Goal: Task Accomplishment & Management: Manage account settings

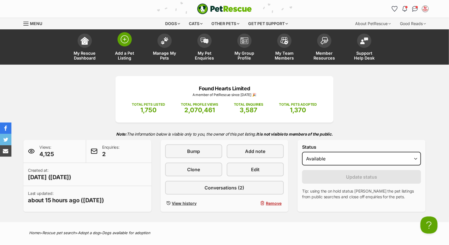
click at [113, 47] on link "Add a Pet Listing" at bounding box center [125, 48] width 40 height 34
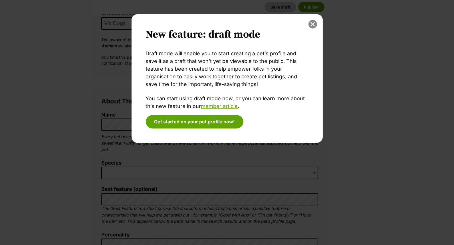
click at [313, 23] on button "close" at bounding box center [313, 24] width 9 height 9
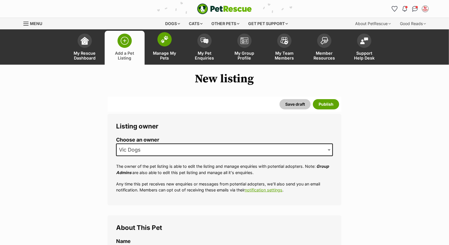
click at [163, 42] on img at bounding box center [165, 39] width 8 height 7
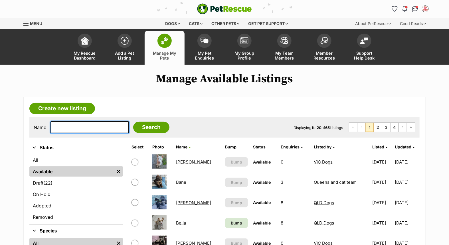
click at [101, 127] on input "text" at bounding box center [90, 128] width 78 height 12
type input "snow"
click at [133, 122] on input "Search" at bounding box center [151, 127] width 36 height 11
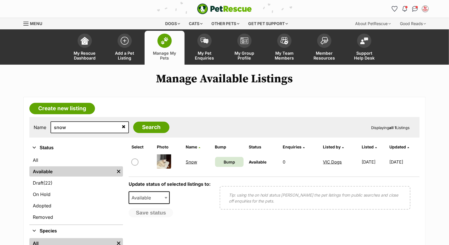
click at [187, 161] on link "Snow" at bounding box center [191, 162] width 11 height 5
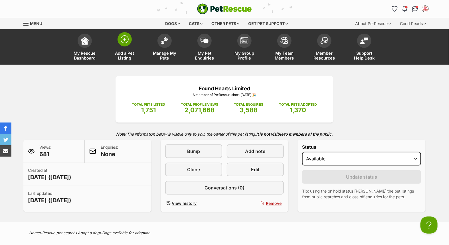
click at [126, 50] on link "Add a Pet Listing" at bounding box center [125, 48] width 40 height 34
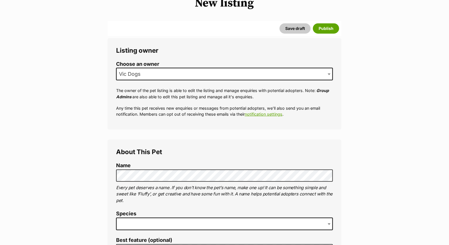
scroll to position [95, 0]
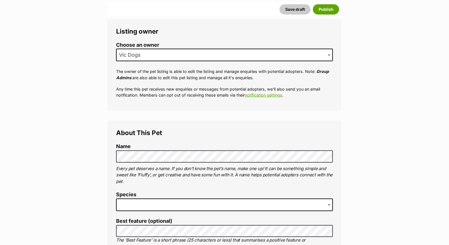
click at [156, 201] on span at bounding box center [224, 205] width 217 height 13
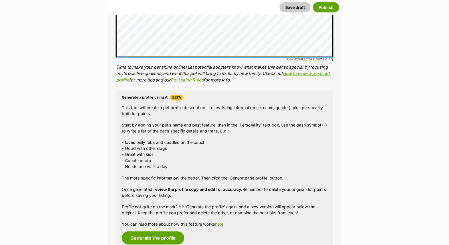
scroll to position [510, 0]
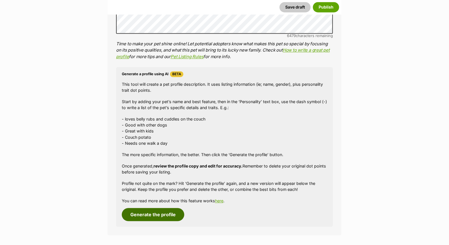
click at [156, 211] on button "Generate the profile" at bounding box center [153, 214] width 62 height 13
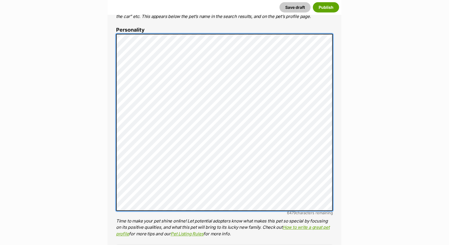
scroll to position [0, 0]
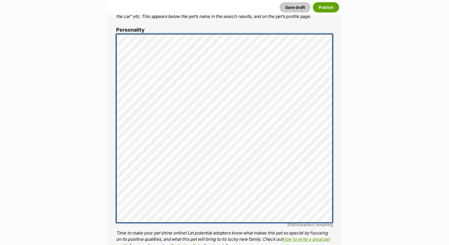
click at [113, 120] on div "About This Pet Name Henlo there, it looks like you might be using the pet name …" at bounding box center [225, 155] width 234 height 542
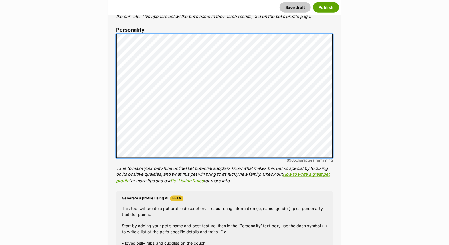
click at [108, 96] on div "About This Pet Name Henlo there, it looks like you might be using the pet name …" at bounding box center [225, 122] width 234 height 477
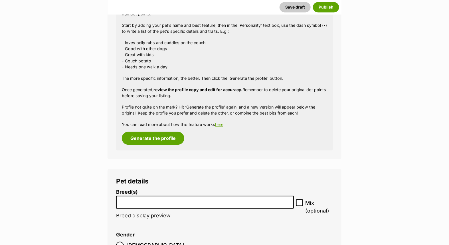
scroll to position [539, 0]
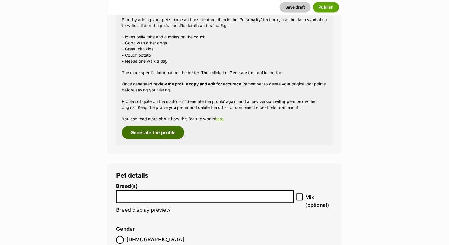
click at [163, 129] on button "Generate the profile" at bounding box center [153, 132] width 62 height 13
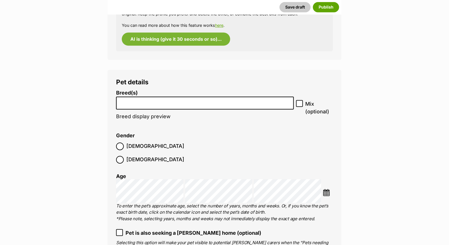
scroll to position [634, 0]
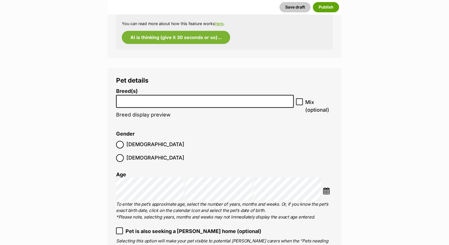
click at [158, 95] on li "Breed(s) Affenpinscher Afghan Hound Airedale Terrier Akita Akita (Japanese) Ala…" at bounding box center [205, 106] width 178 height 36
click at [155, 102] on input "search" at bounding box center [205, 100] width 174 height 6
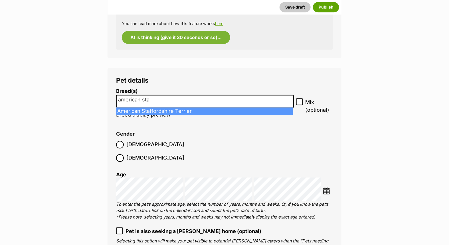
type input "american sta"
select select "9"
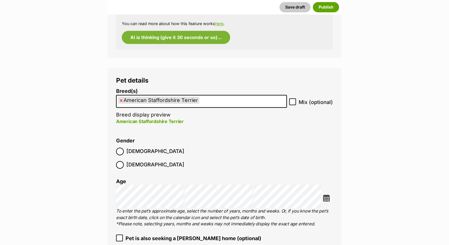
click at [119, 147] on ol "Male Female" at bounding box center [170, 158] width 108 height 27
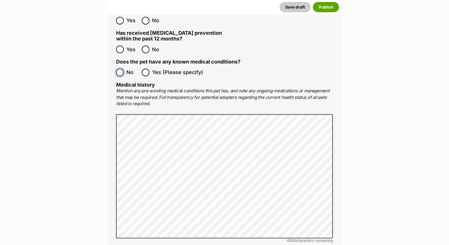
scroll to position [1193, 0]
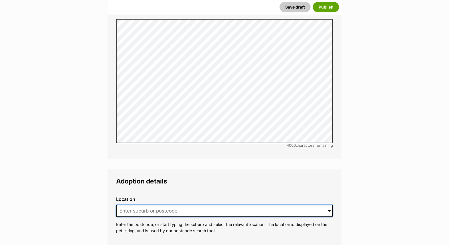
click at [134, 205] on input at bounding box center [224, 211] width 217 height 13
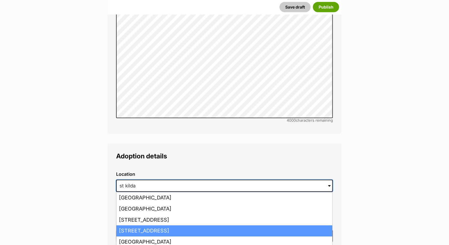
scroll to position [1257, 0]
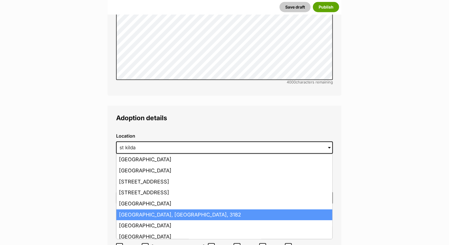
click at [161, 210] on li "St Kilda, Victoria, 3182" at bounding box center [224, 215] width 216 height 11
type input "St Kilda, Victoria, 3182"
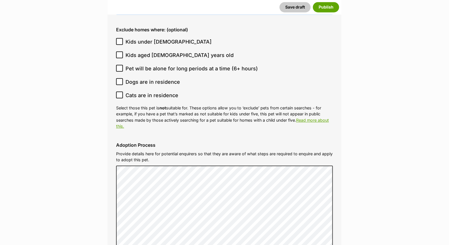
scroll to position [1542, 0]
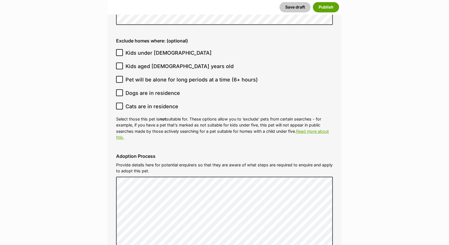
click at [121, 104] on icon at bounding box center [120, 106] width 4 height 4
click at [121, 103] on input "Cats are in residence" at bounding box center [119, 106] width 7 height 7
checkbox input "true"
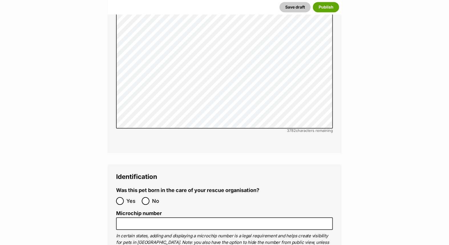
scroll to position [1733, 0]
click at [147, 197] on input "No" at bounding box center [146, 201] width 8 height 8
radio input "true"
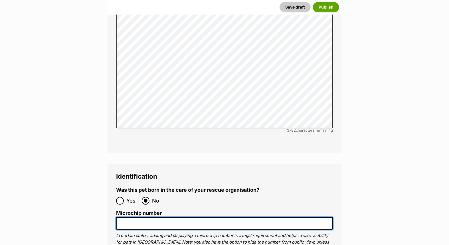
click at [136, 217] on input "Microchip number" at bounding box center [224, 223] width 217 height 13
paste input "982126051309340"
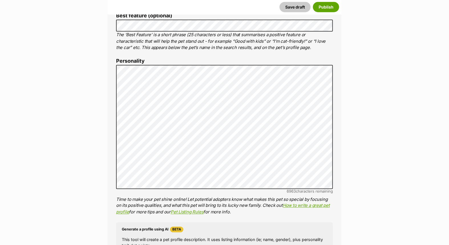
scroll to position [337, 0]
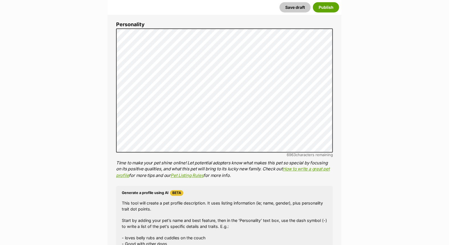
type input "982126051309340"
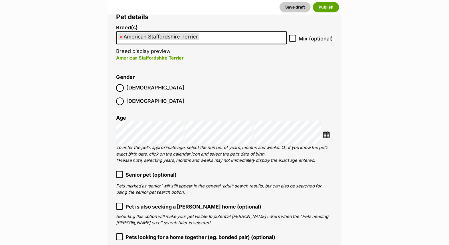
scroll to position [507, 0]
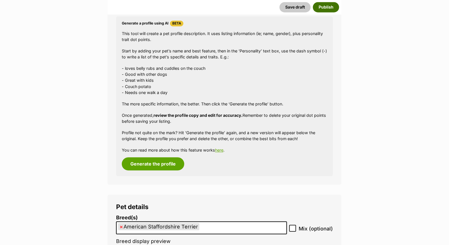
click at [326, 7] on button "Publish" at bounding box center [326, 7] width 26 height 10
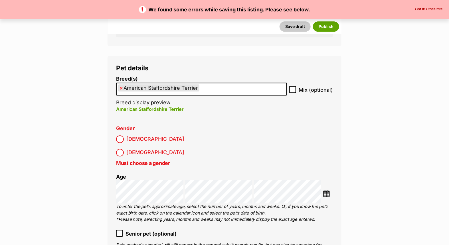
scroll to position [697, 0]
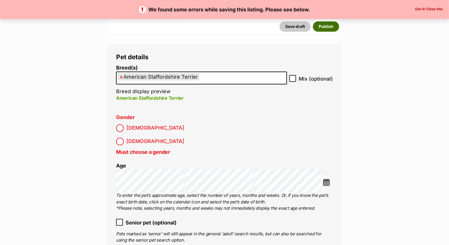
click at [321, 27] on button "Publish" at bounding box center [326, 26] width 26 height 10
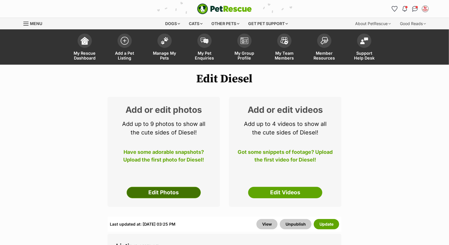
click at [167, 194] on link "Edit Photos" at bounding box center [164, 192] width 74 height 11
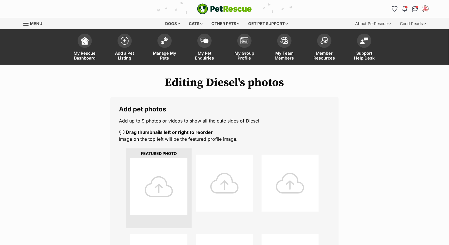
click at [165, 187] on div at bounding box center [158, 186] width 57 height 57
click at [166, 187] on div at bounding box center [158, 186] width 57 height 57
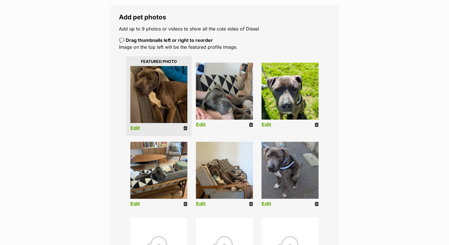
scroll to position [95, 0]
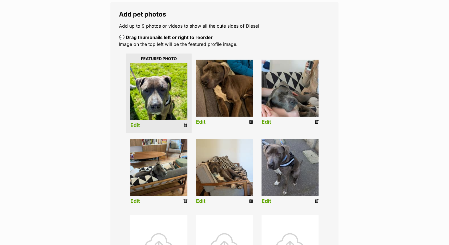
click at [134, 124] on link "Edit" at bounding box center [135, 126] width 10 height 6
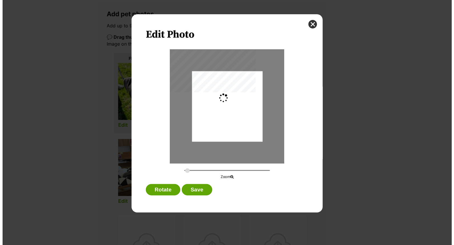
scroll to position [0, 0]
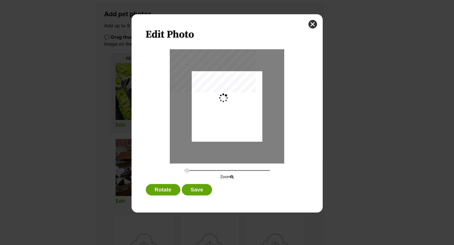
type input "0.2744"
drag, startPoint x: 209, startPoint y: 115, endPoint x: 211, endPoint y: 120, distance: 5.6
click at [211, 120] on div "Dialog Window - Close (Press escape to close)" at bounding box center [227, 111] width 70 height 101
click at [227, 110] on div "Dialog Window - Close (Press escape to close)" at bounding box center [227, 109] width 70 height 101
click at [195, 187] on button "Save" at bounding box center [197, 189] width 30 height 11
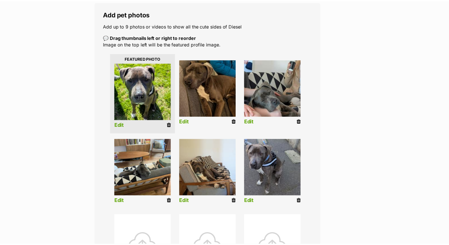
scroll to position [95, 0]
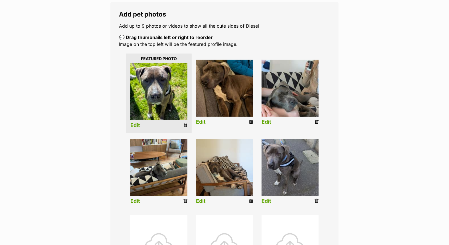
click at [287, 165] on img at bounding box center [290, 167] width 57 height 57
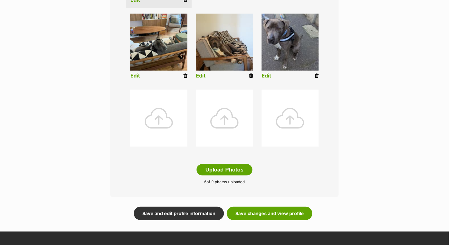
scroll to position [222, 0]
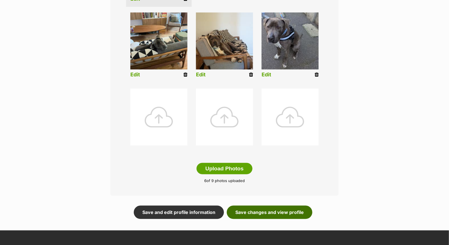
click at [262, 210] on link "Save changes and view profile" at bounding box center [270, 212] width 86 height 13
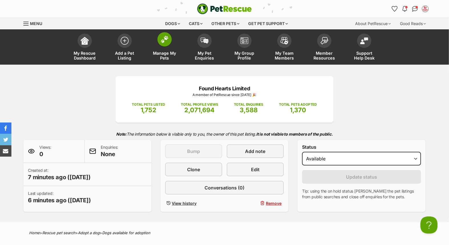
click at [161, 43] on img at bounding box center [165, 39] width 8 height 7
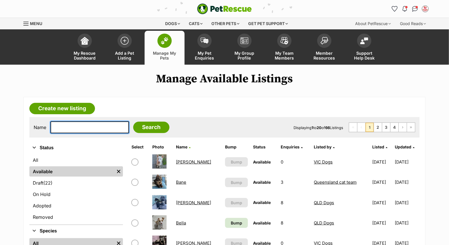
click at [92, 122] on input "text" at bounding box center [90, 128] width 78 height 12
type input "MALIBU"
click at [133, 122] on input "Search" at bounding box center [151, 127] width 36 height 11
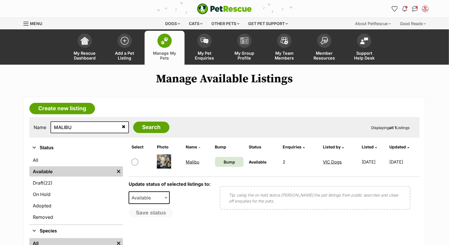
click at [187, 162] on link "Malibu" at bounding box center [193, 162] width 14 height 5
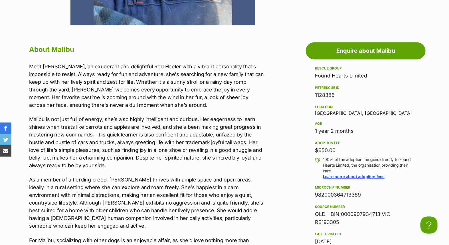
scroll to position [349, 0]
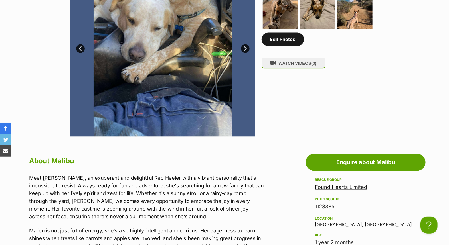
click at [280, 38] on link "Edit Photos" at bounding box center [283, 39] width 43 height 13
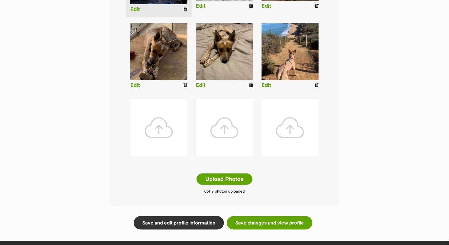
scroll to position [285, 0]
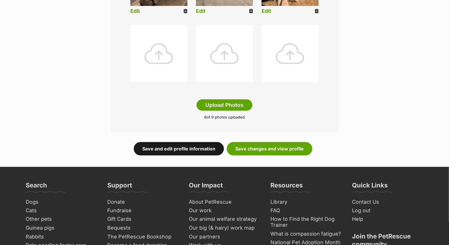
click at [174, 151] on link "Save and edit profile information" at bounding box center [179, 148] width 90 height 13
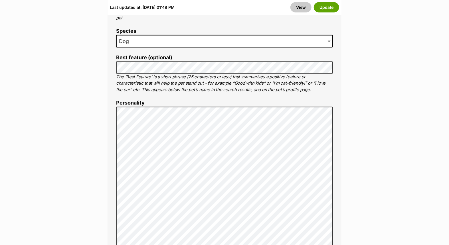
scroll to position [507, 0]
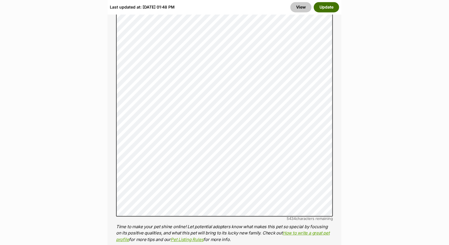
click at [326, 7] on button "Update" at bounding box center [326, 7] width 25 height 10
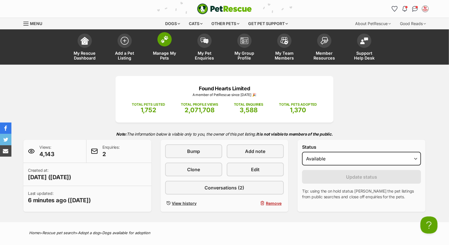
click at [161, 45] on span at bounding box center [165, 39] width 14 height 14
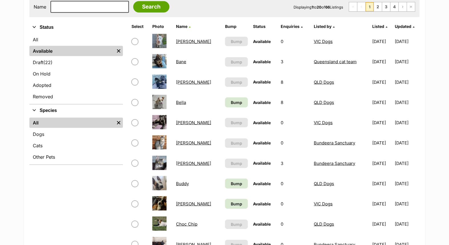
scroll to position [127, 0]
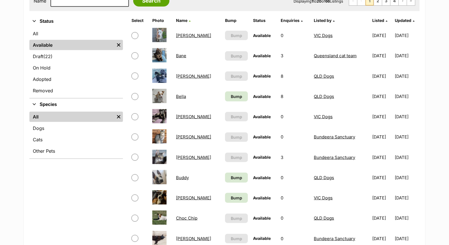
click at [178, 116] on link "[PERSON_NAME]" at bounding box center [193, 116] width 35 height 5
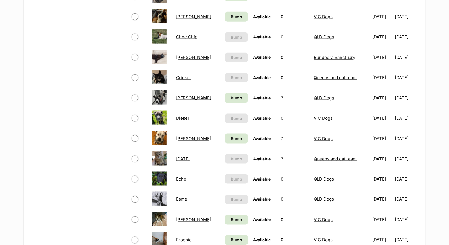
scroll to position [317, 0]
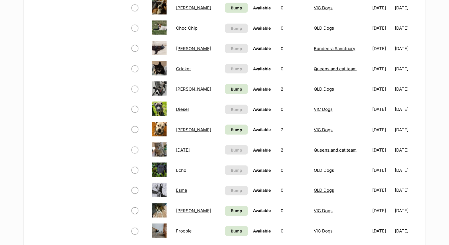
click at [314, 129] on link "VIC Dogs" at bounding box center [323, 129] width 19 height 5
click at [183, 128] on link "[PERSON_NAME]" at bounding box center [193, 129] width 35 height 5
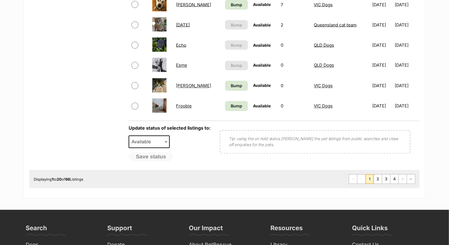
scroll to position [475, 0]
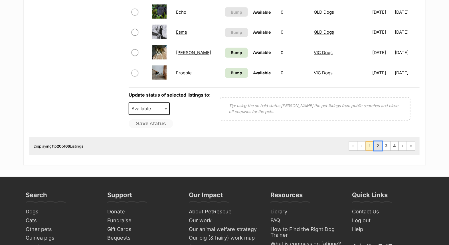
click at [380, 144] on link "2" at bounding box center [378, 146] width 8 height 9
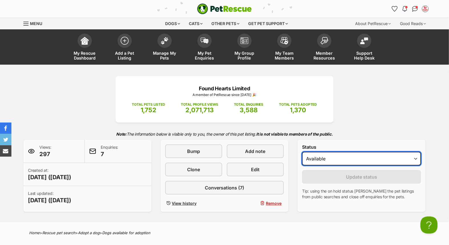
click at [338, 157] on select "Draft - not available as listing has enquires Available On hold Adopted" at bounding box center [361, 159] width 119 height 14
select select "rehomed"
click at [302, 152] on select "Draft - not available as listing has enquires Available On hold Adopted" at bounding box center [361, 159] width 119 height 14
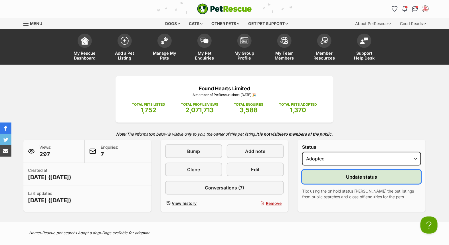
click at [368, 178] on span "Update status" at bounding box center [361, 177] width 31 height 7
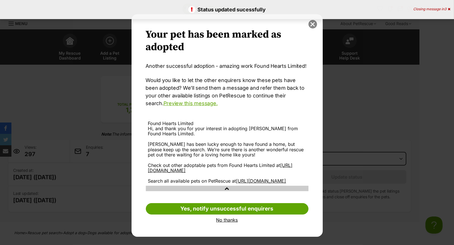
click at [311, 23] on button "close" at bounding box center [313, 24] width 9 height 9
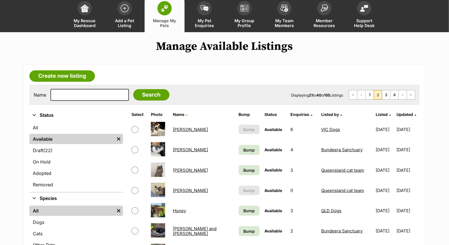
scroll to position [63, 0]
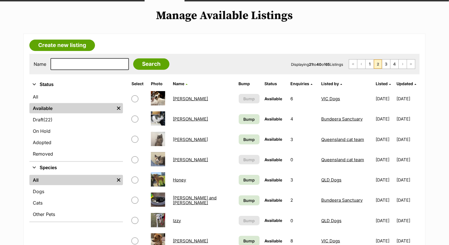
click at [175, 98] on link "[PERSON_NAME]" at bounding box center [190, 98] width 35 height 5
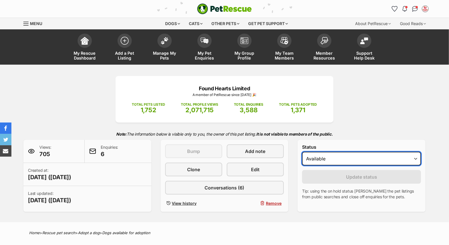
click at [355, 162] on select "Draft - not available as listing has enquires Available On hold Adopted" at bounding box center [361, 159] width 119 height 14
select select "on_hold"
click at [302, 152] on select "Draft - not available as listing has enquires Available On hold Adopted" at bounding box center [361, 159] width 119 height 14
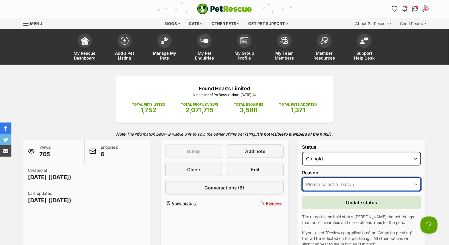
click at [334, 186] on select "Please select a reason Medical reasons Reviewing applications Adoption pending …" at bounding box center [361, 185] width 119 height 14
select select "adoption_pending"
click at [302, 178] on select "Please select a reason Medical reasons Reviewing applications Adoption pending …" at bounding box center [361, 185] width 119 height 14
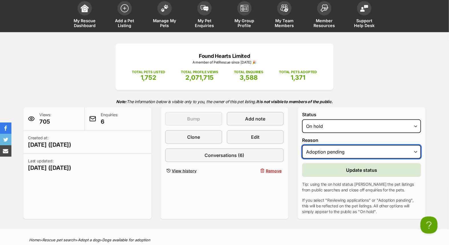
scroll to position [63, 0]
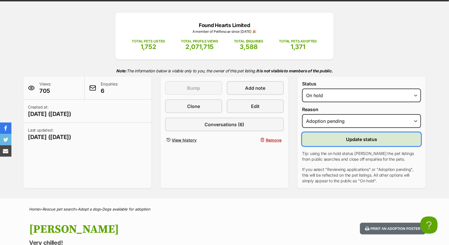
click at [351, 140] on span "Update status" at bounding box center [361, 139] width 31 height 7
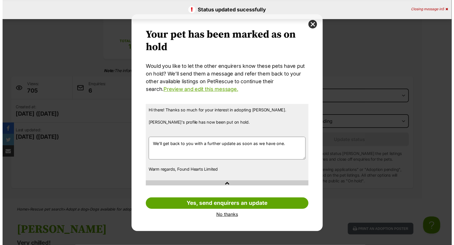
scroll to position [0, 0]
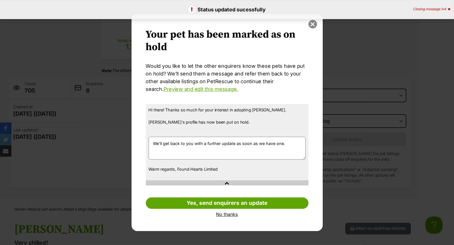
click at [313, 23] on button "close" at bounding box center [313, 24] width 9 height 9
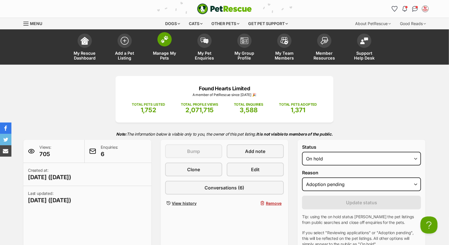
click at [170, 50] on link "Manage My Pets" at bounding box center [165, 48] width 40 height 34
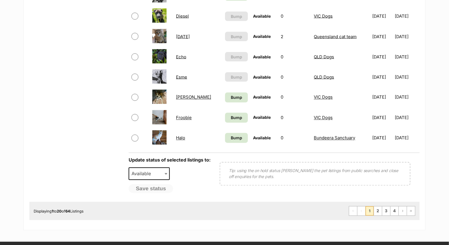
scroll to position [412, 0]
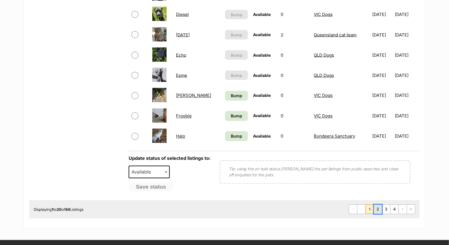
click at [378, 209] on link "2" at bounding box center [378, 209] width 8 height 9
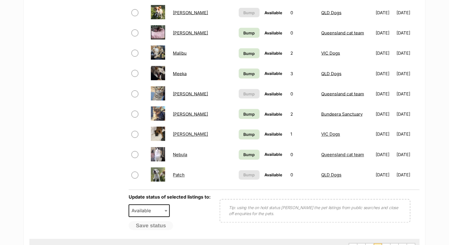
scroll to position [380, 0]
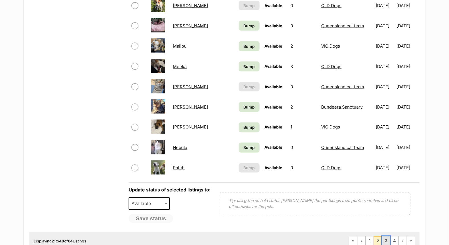
click at [387, 240] on link "3" at bounding box center [386, 241] width 8 height 9
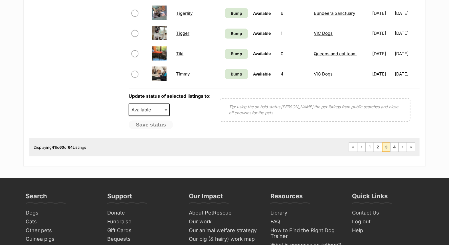
scroll to position [475, 0]
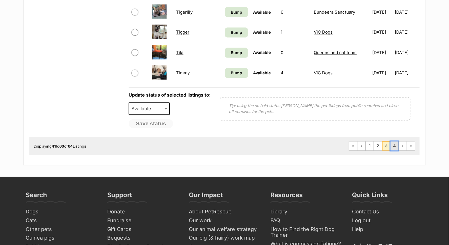
click at [394, 142] on link "4" at bounding box center [395, 146] width 8 height 9
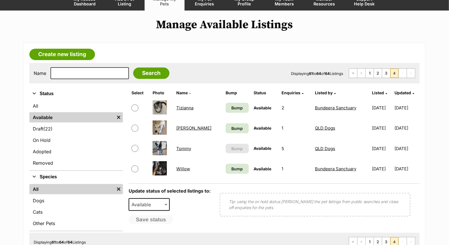
scroll to position [127, 0]
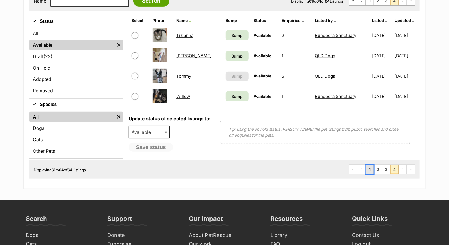
click at [368, 169] on link "1" at bounding box center [370, 169] width 8 height 9
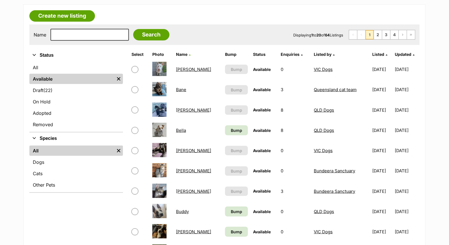
scroll to position [95, 0]
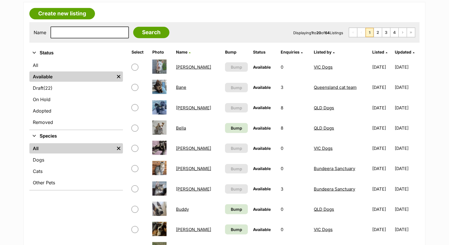
click at [178, 147] on link "[PERSON_NAME]" at bounding box center [193, 148] width 35 height 5
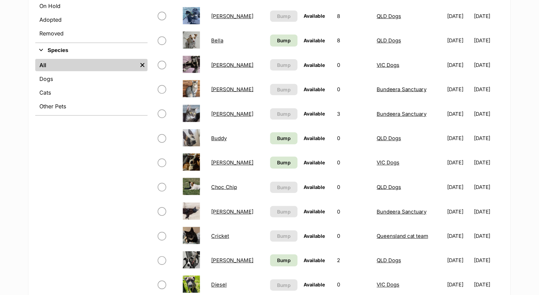
scroll to position [190, 0]
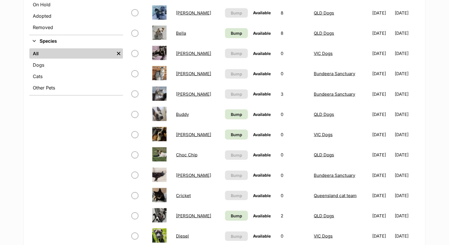
click at [314, 134] on link "VIC Dogs" at bounding box center [323, 134] width 19 height 5
click at [186, 132] on link "Bundy" at bounding box center [193, 134] width 35 height 5
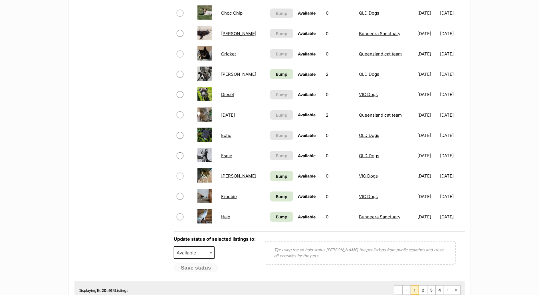
scroll to position [342, 0]
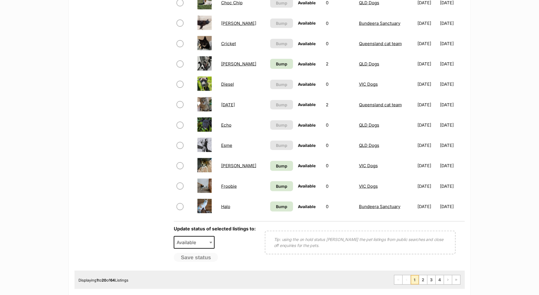
click at [359, 185] on link "VIC Dogs" at bounding box center [368, 185] width 19 height 5
click at [231, 187] on link "Froobie" at bounding box center [229, 185] width 16 height 5
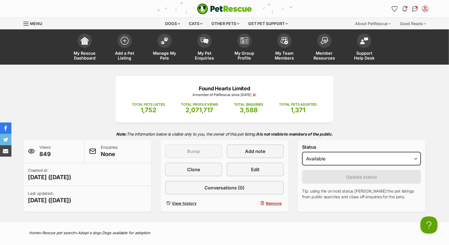
click at [7, 80] on div "Found Hearts Limited A member of PetRescue since 2017 🎉 TOTAL PETS LISTED 1,752…" at bounding box center [224, 144] width 449 height 158
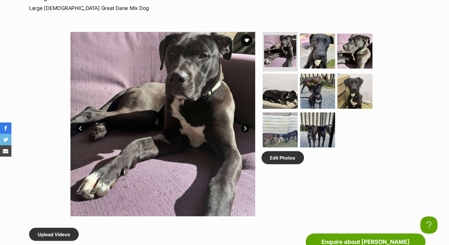
scroll to position [253, 0]
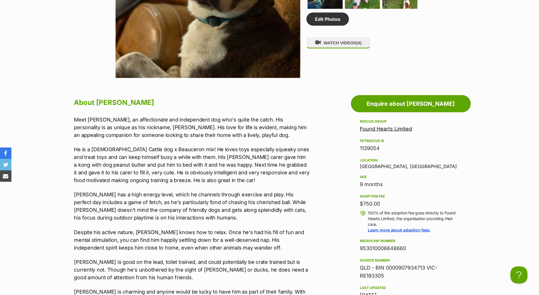
scroll to position [418, 0]
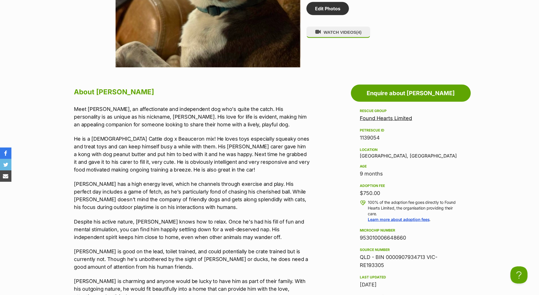
drag, startPoint x: 92, startPoint y: 136, endPoint x: 187, endPoint y: 131, distance: 95.1
click at [187, 131] on div "Meet Bundon, an affectionate and independent dog who's quite the catch. His per…" at bounding box center [192, 213] width 236 height 217
copy p "9 month old Cattle dog x Beauceron mix!"
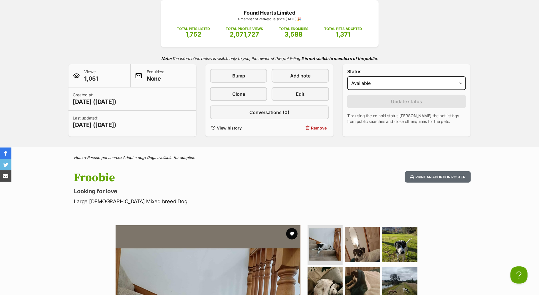
click at [245, 199] on p "Large Male Mixed breed Dog" at bounding box center [194, 201] width 241 height 8
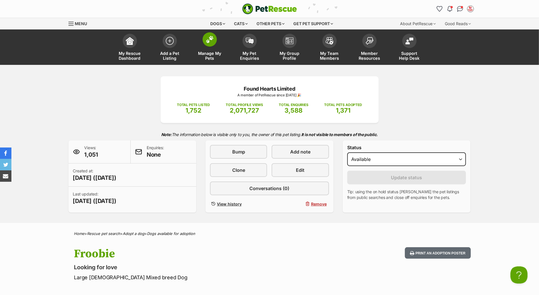
click at [206, 47] on link "Manage My Pets" at bounding box center [210, 48] width 40 height 34
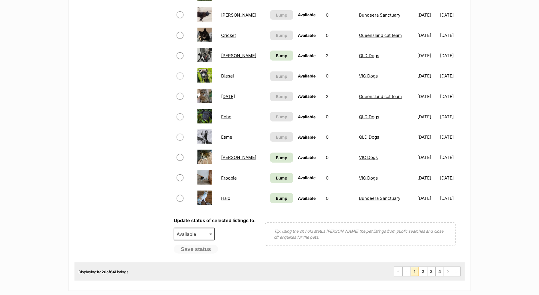
scroll to position [457, 0]
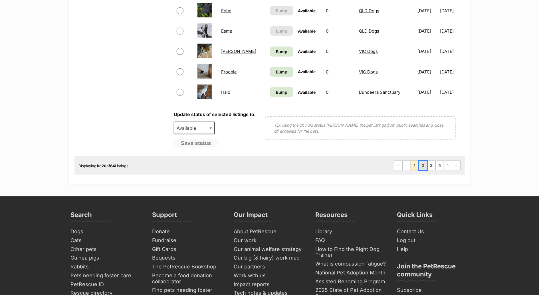
click at [425, 164] on link "2" at bounding box center [423, 165] width 8 height 9
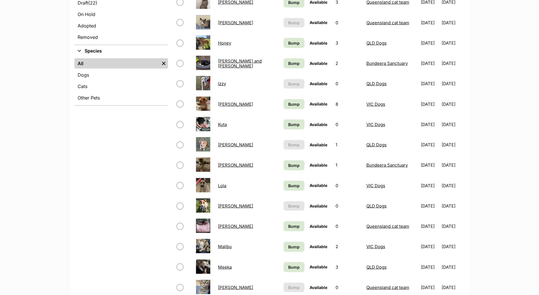
scroll to position [190, 0]
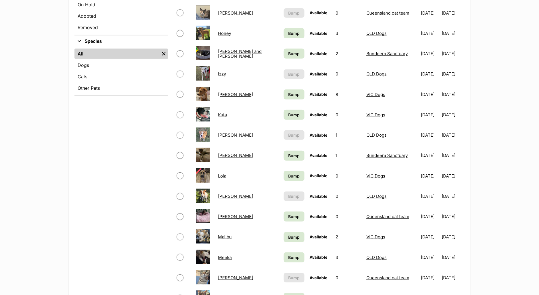
click at [366, 114] on link "VIC Dogs" at bounding box center [375, 114] width 19 height 5
click at [221, 112] on link "Kuta" at bounding box center [222, 114] width 9 height 5
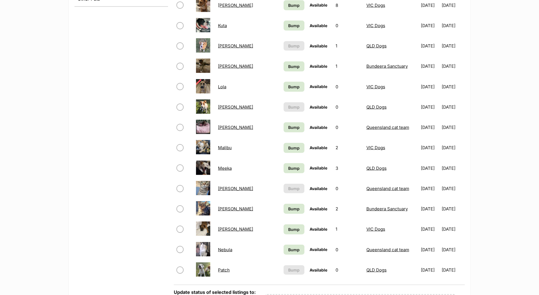
scroll to position [266, 0]
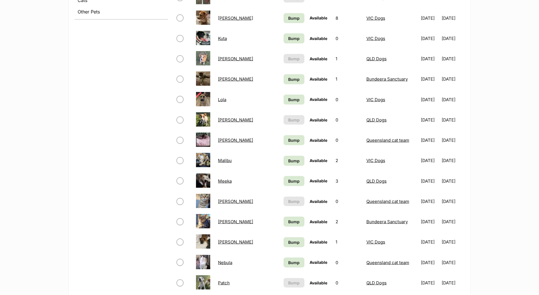
click at [222, 97] on link "Lola" at bounding box center [222, 99] width 8 height 5
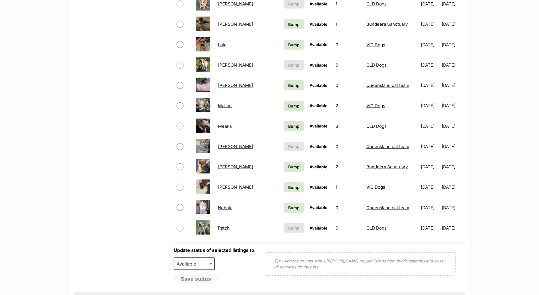
scroll to position [304, 0]
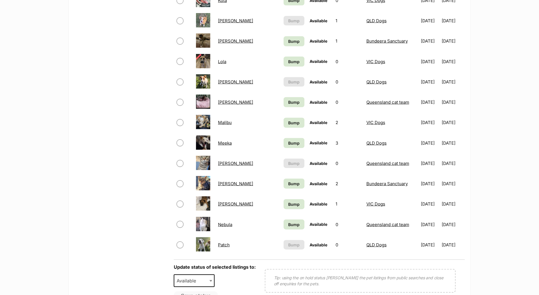
click at [225, 121] on link "Malibu" at bounding box center [225, 122] width 14 height 5
click at [218, 202] on td "Narla" at bounding box center [248, 204] width 65 height 20
click at [225, 203] on link "[PERSON_NAME]" at bounding box center [235, 203] width 35 height 5
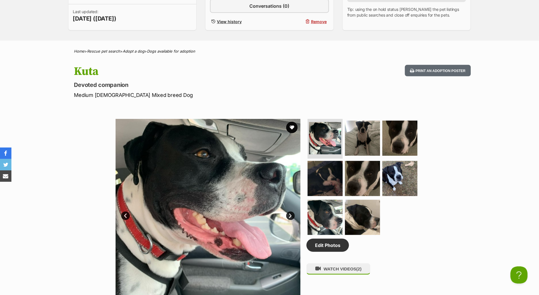
scroll to position [114, 0]
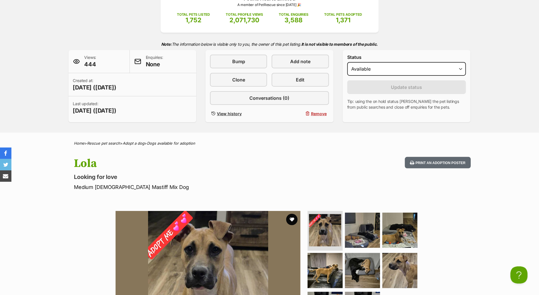
scroll to position [114, 0]
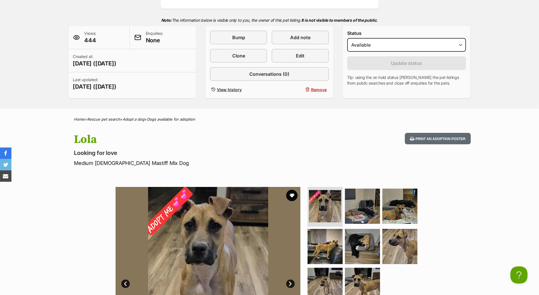
click at [49, 192] on div "Available 1 of 8 images 1 of 8 images 1 of 8 images 1 of 8 images 1 of 8 images…" at bounding box center [269, 274] width 539 height 193
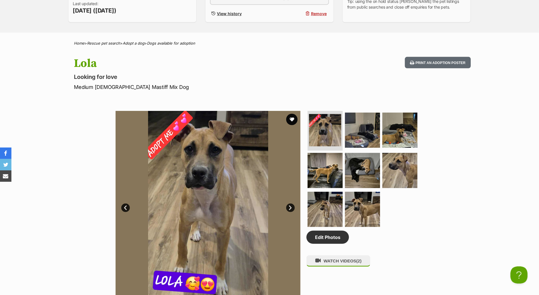
scroll to position [0, 0]
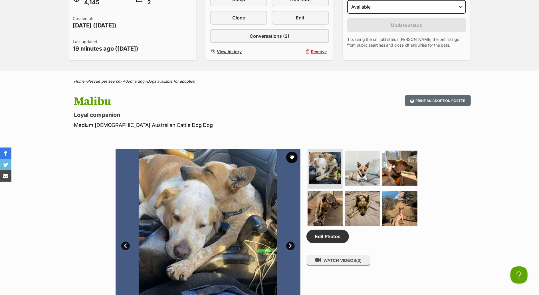
click at [474, 213] on div "Available 1 of 6 images 1 of 6 images 1 of 6 images 1 of 6 images 1 of 6 images…" at bounding box center [269, 236] width 539 height 193
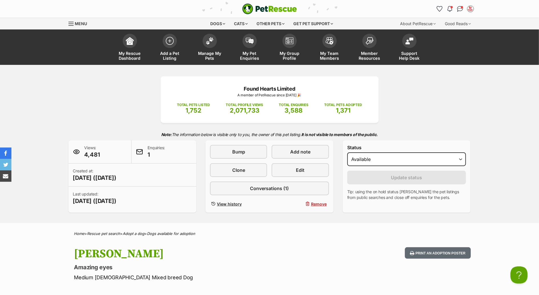
click at [13, 110] on div "Found Hearts Limited A member of PetRescue since 2017 🎉 TOTAL PETS LISTED 1,752…" at bounding box center [269, 144] width 539 height 158
click at [200, 47] on link "Manage My Pets" at bounding box center [210, 48] width 40 height 34
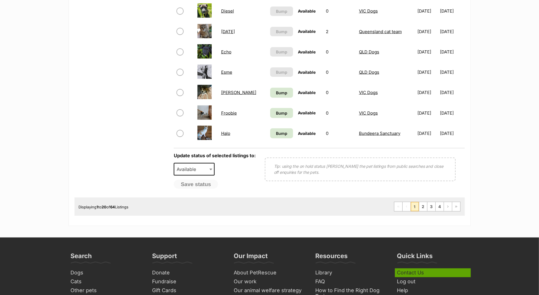
scroll to position [457, 0]
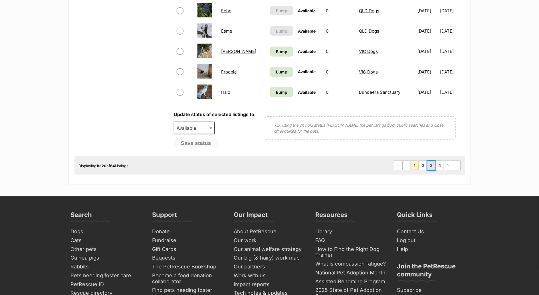
click at [432, 164] on link "3" at bounding box center [432, 165] width 8 height 9
